Goal: Task Accomplishment & Management: Use online tool/utility

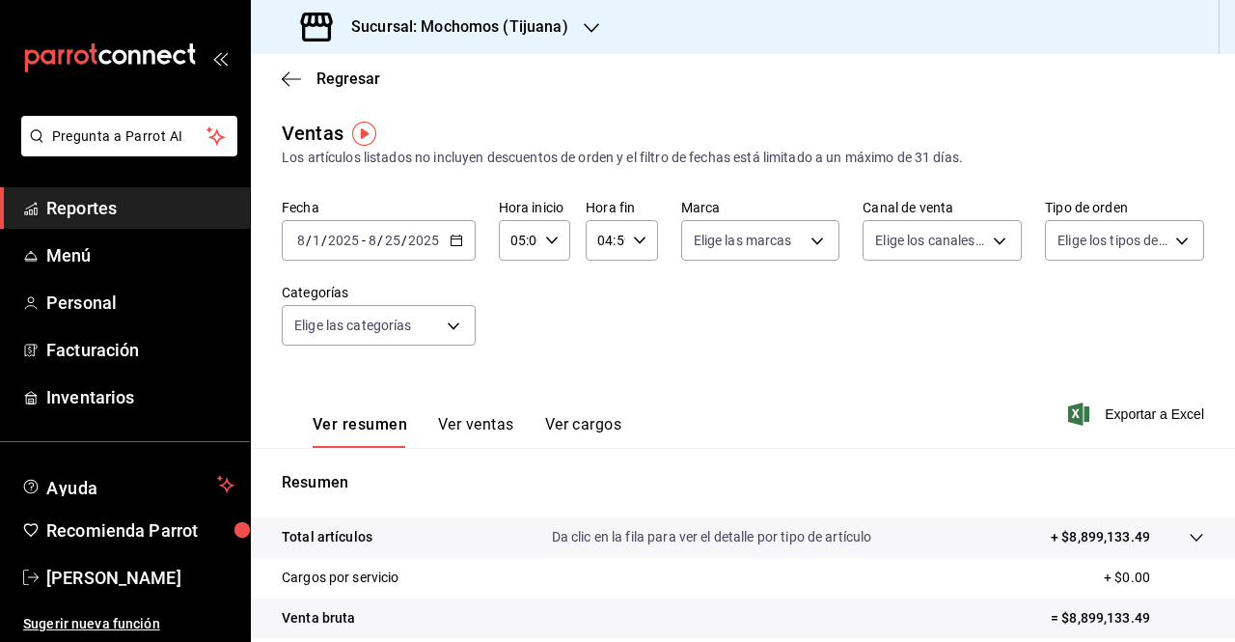
click at [527, 22] on h3 "Sucursal: Mochomos (Tijuana)" at bounding box center [452, 26] width 233 height 23
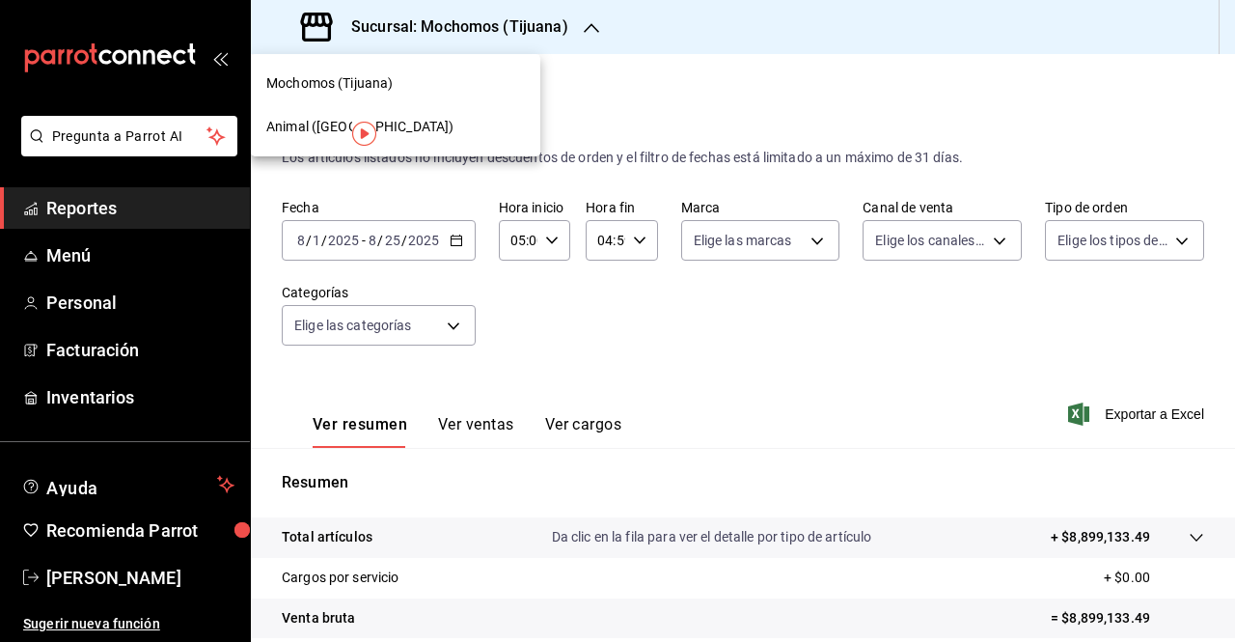
click at [299, 134] on span "Animal ([GEOGRAPHIC_DATA])" at bounding box center [359, 127] width 187 height 20
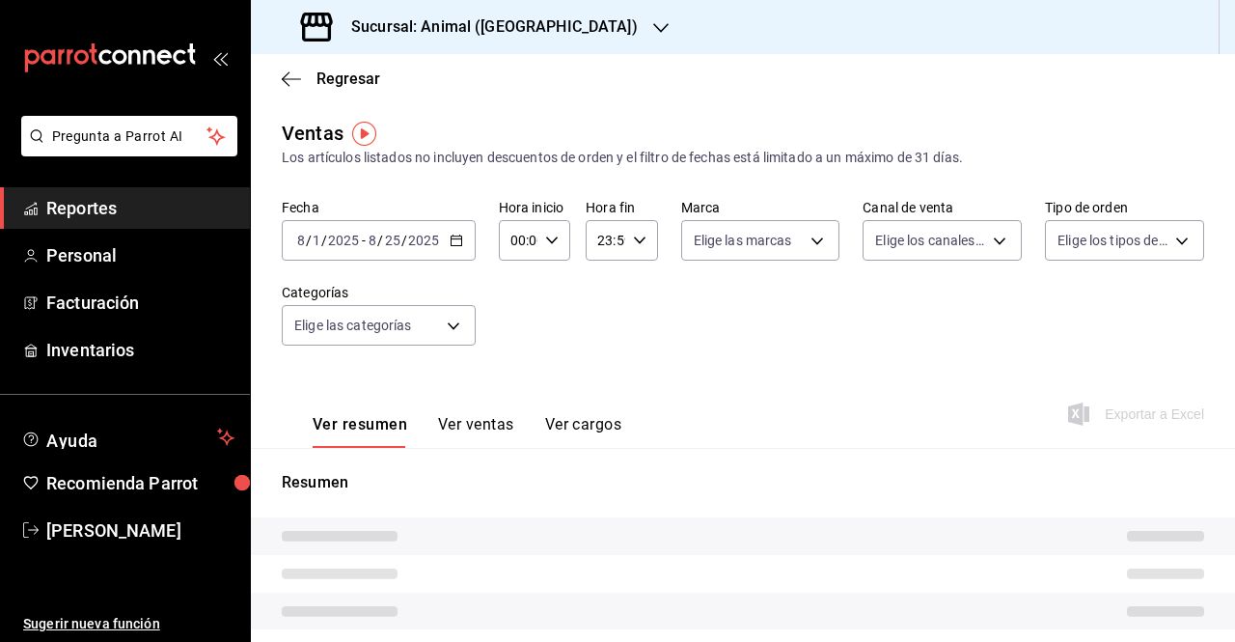
type input "05:00"
type input "04:59"
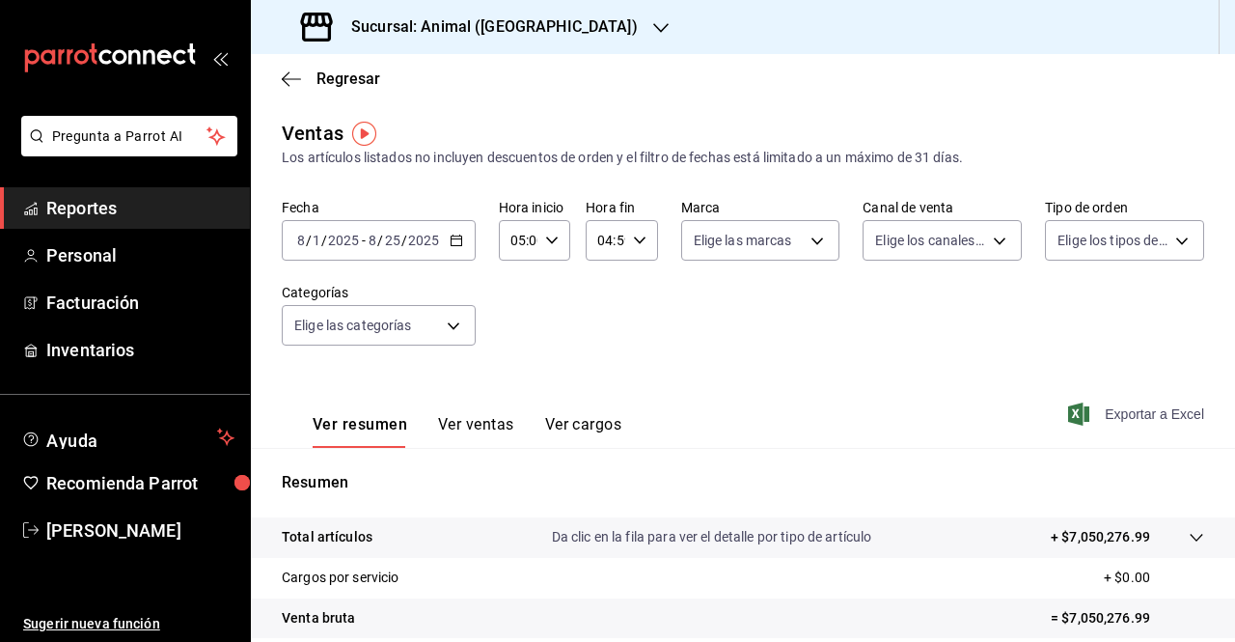
click at [1117, 418] on span "Exportar a Excel" at bounding box center [1138, 413] width 132 height 23
click at [1108, 414] on span "Exportar a Excel" at bounding box center [1138, 413] width 132 height 23
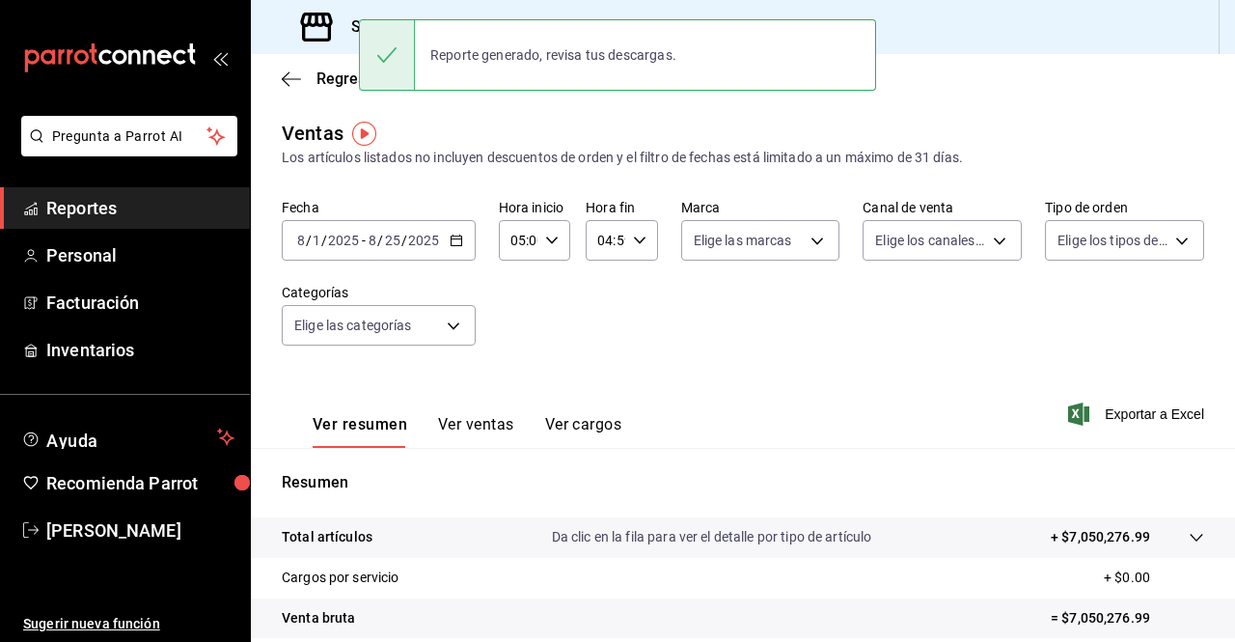
click at [450, 235] on icon "button" at bounding box center [457, 241] width 14 height 14
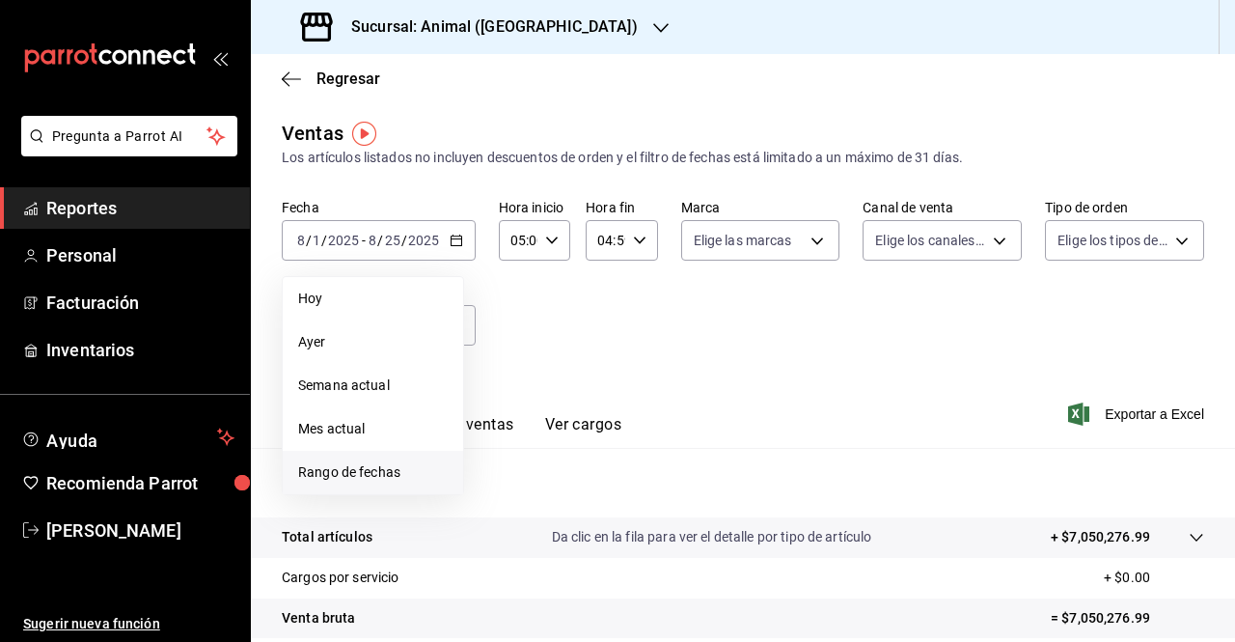
click at [343, 470] on span "Rango de fechas" at bounding box center [373, 472] width 150 height 20
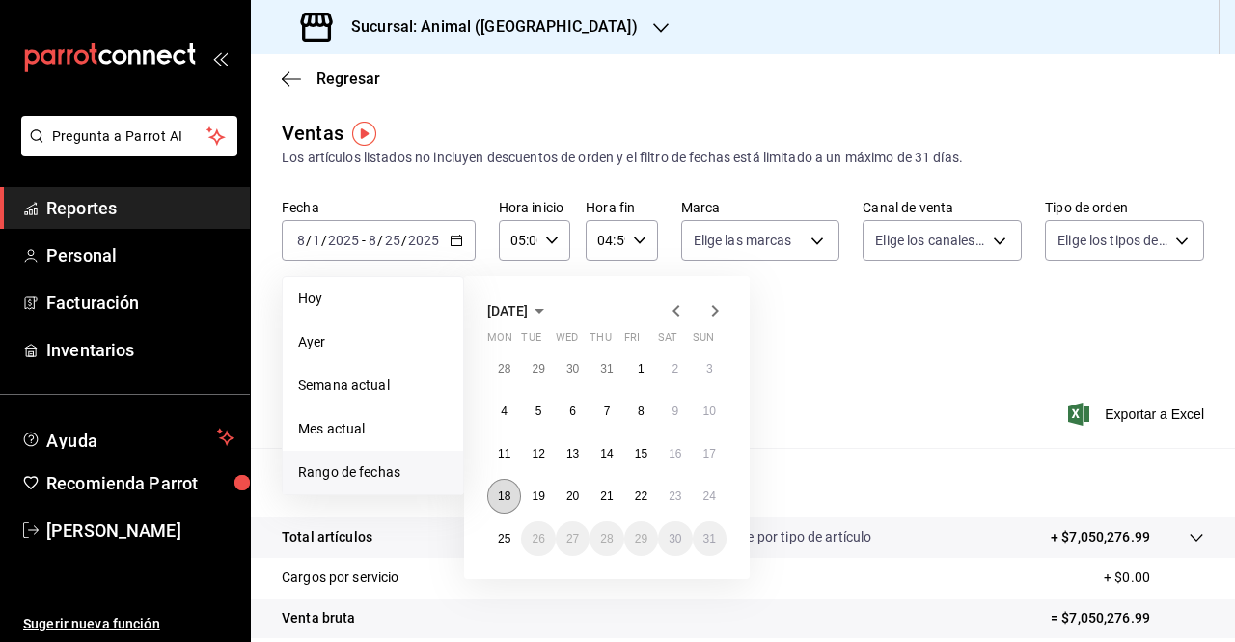
click at [507, 498] on abbr "18" at bounding box center [504, 496] width 13 height 14
click at [503, 540] on abbr "25" at bounding box center [504, 539] width 13 height 14
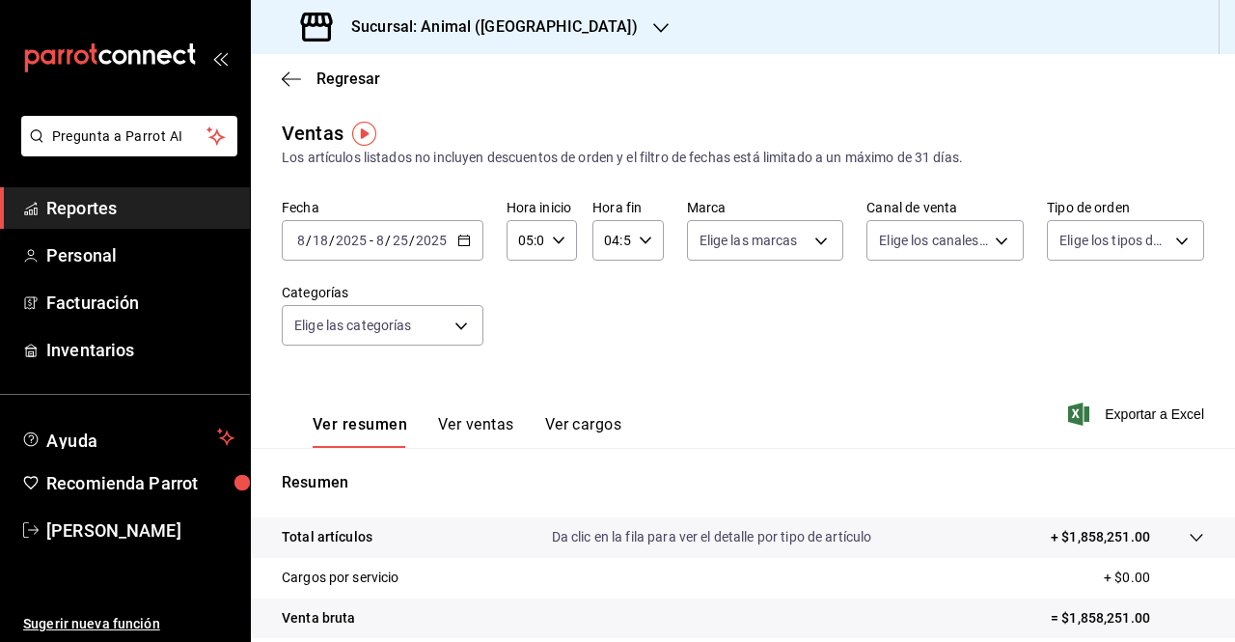
click at [1110, 408] on span "Exportar a Excel" at bounding box center [1138, 413] width 132 height 23
click at [469, 238] on div "[DATE] [DATE] - [DATE] [DATE]" at bounding box center [383, 240] width 202 height 41
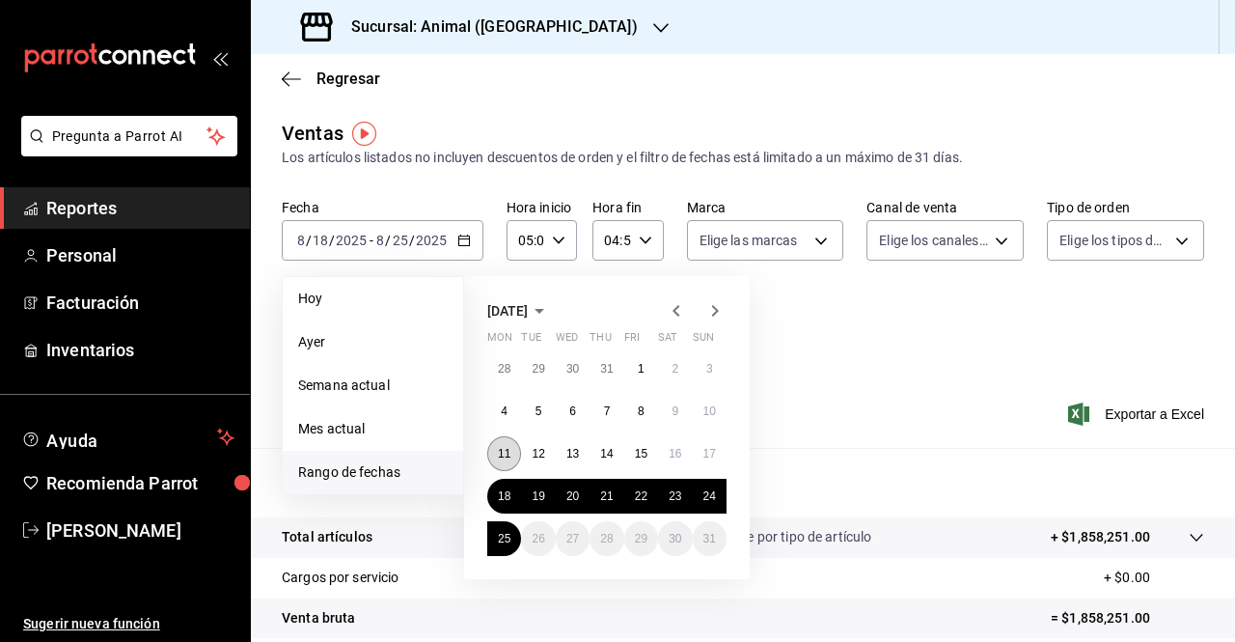
click at [505, 461] on button "11" at bounding box center [504, 453] width 34 height 35
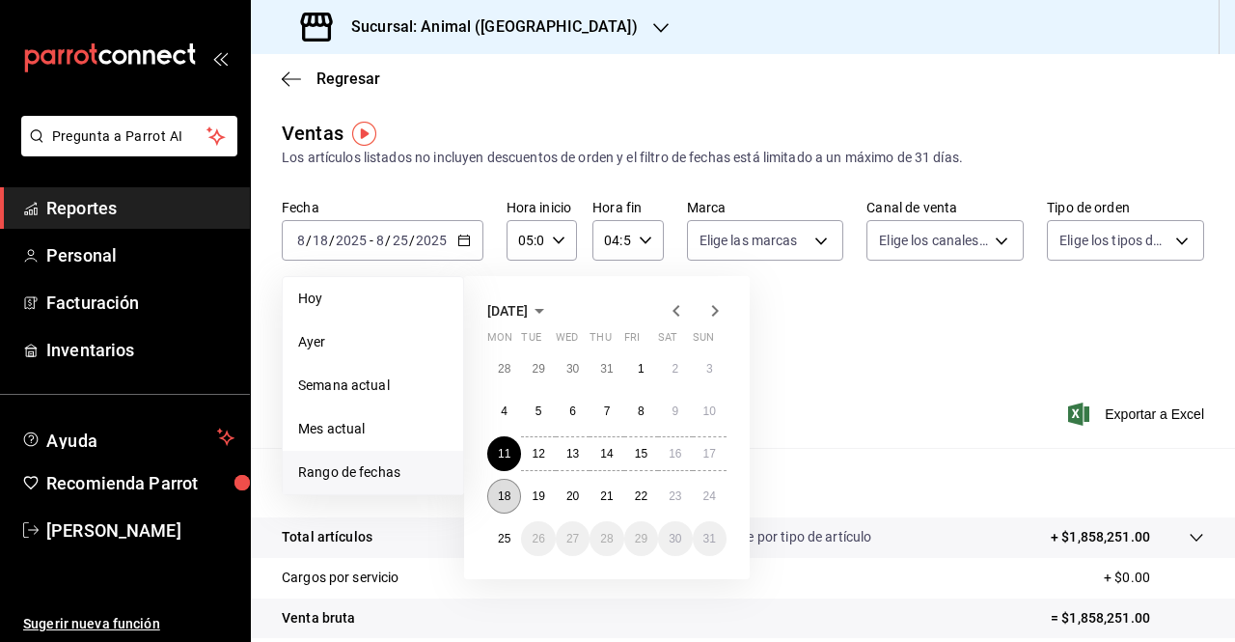
click at [499, 503] on button "18" at bounding box center [504, 496] width 34 height 35
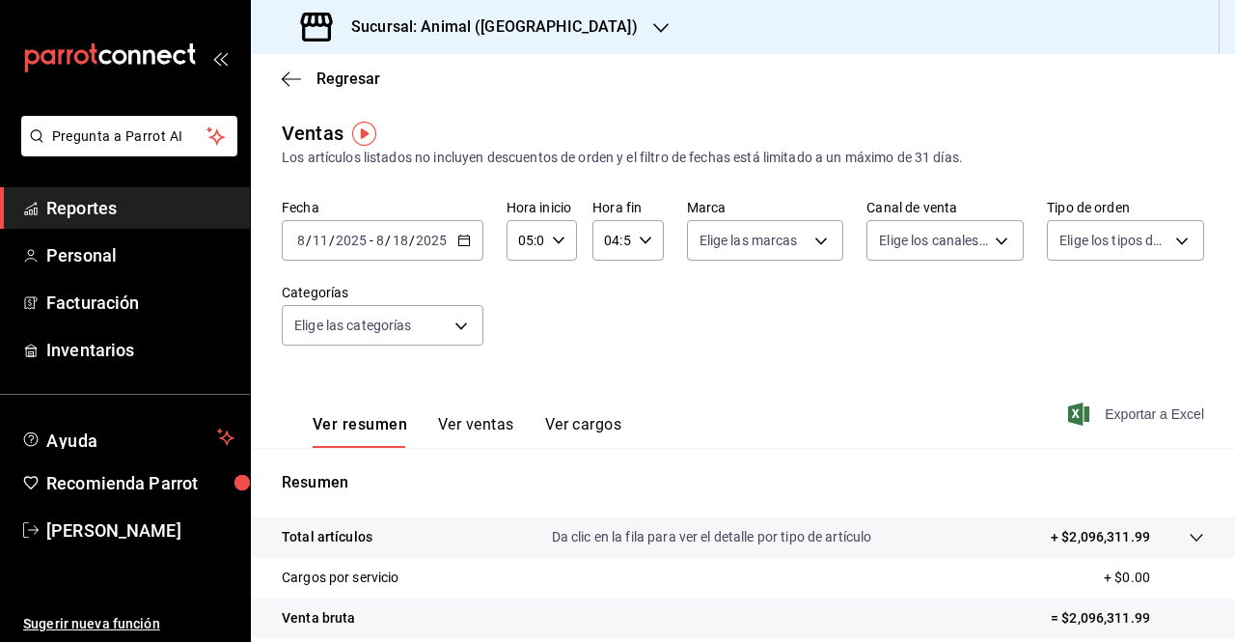
click at [1119, 404] on span "Exportar a Excel" at bounding box center [1138, 413] width 132 height 23
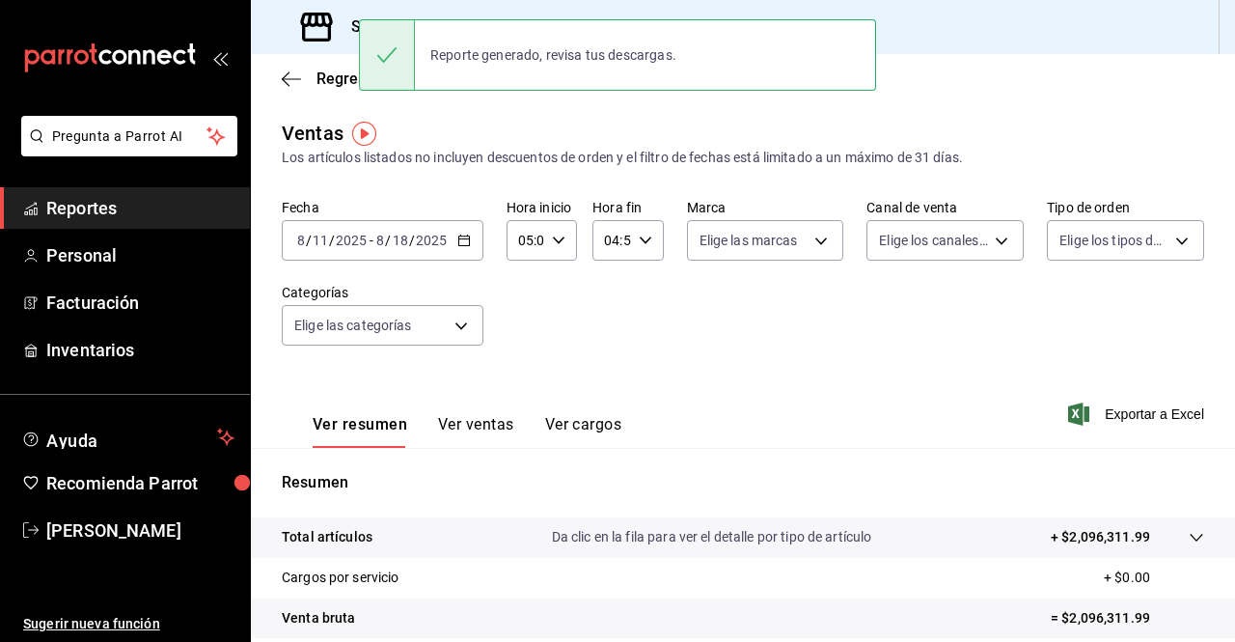
click at [454, 244] on div "[DATE] [DATE] - [DATE] [DATE]" at bounding box center [383, 240] width 202 height 41
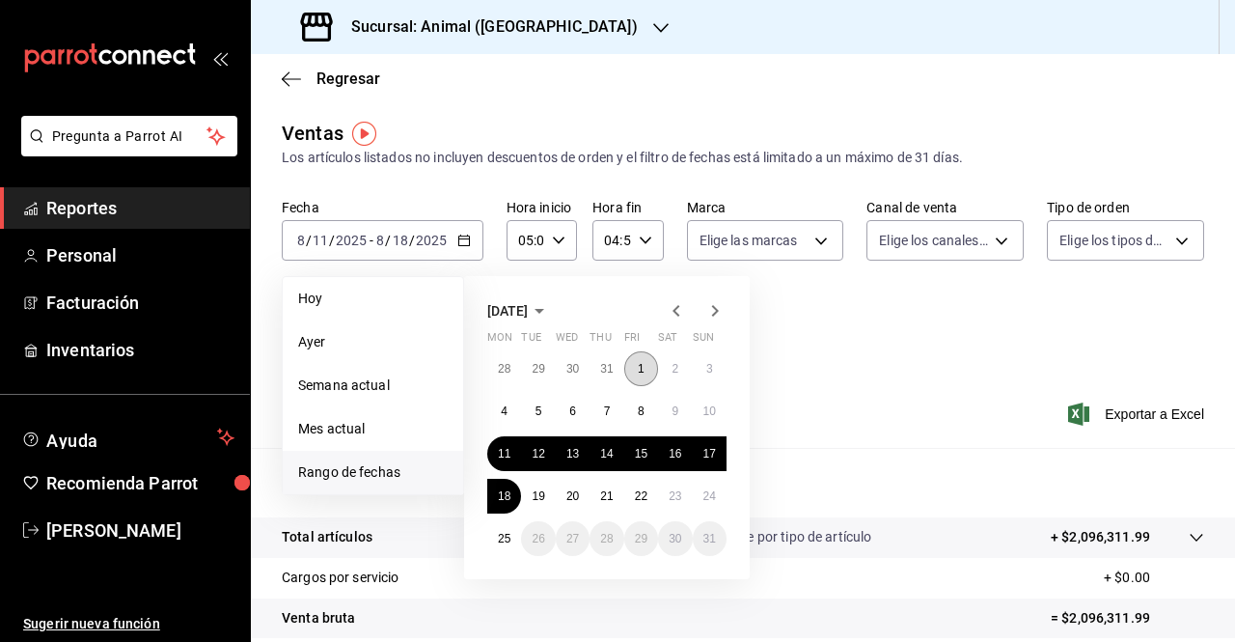
click at [643, 372] on abbr "1" at bounding box center [641, 369] width 7 height 14
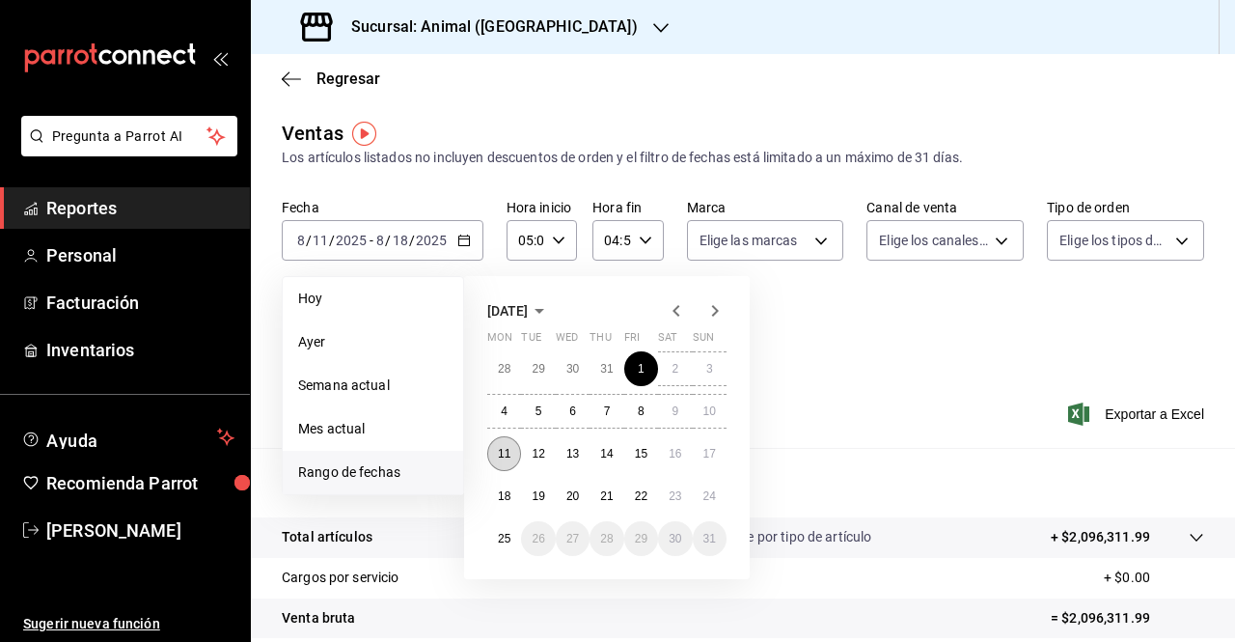
click at [502, 447] on abbr "11" at bounding box center [504, 454] width 13 height 14
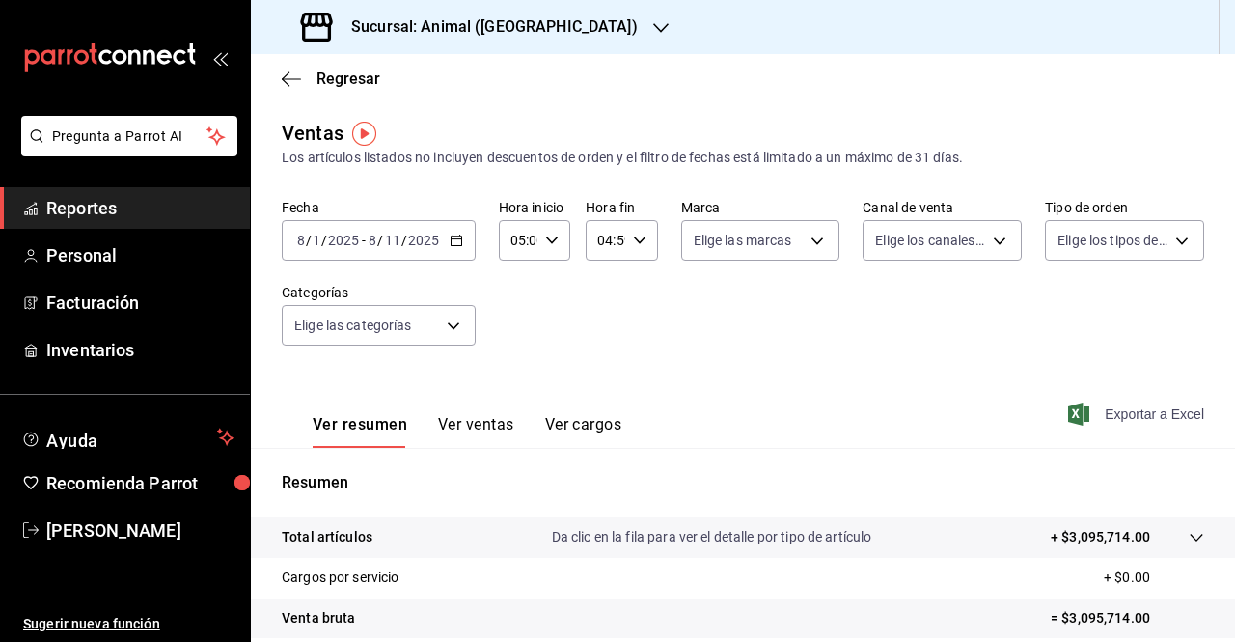
click at [1106, 412] on span "Exportar a Excel" at bounding box center [1138, 413] width 132 height 23
